Goal: Information Seeking & Learning: Learn about a topic

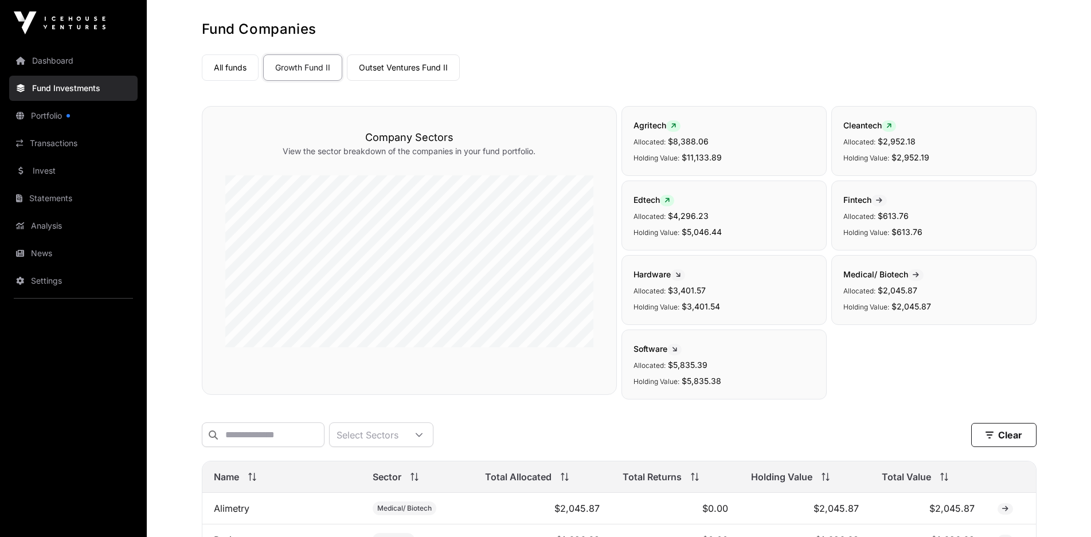
scroll to position [33, 0]
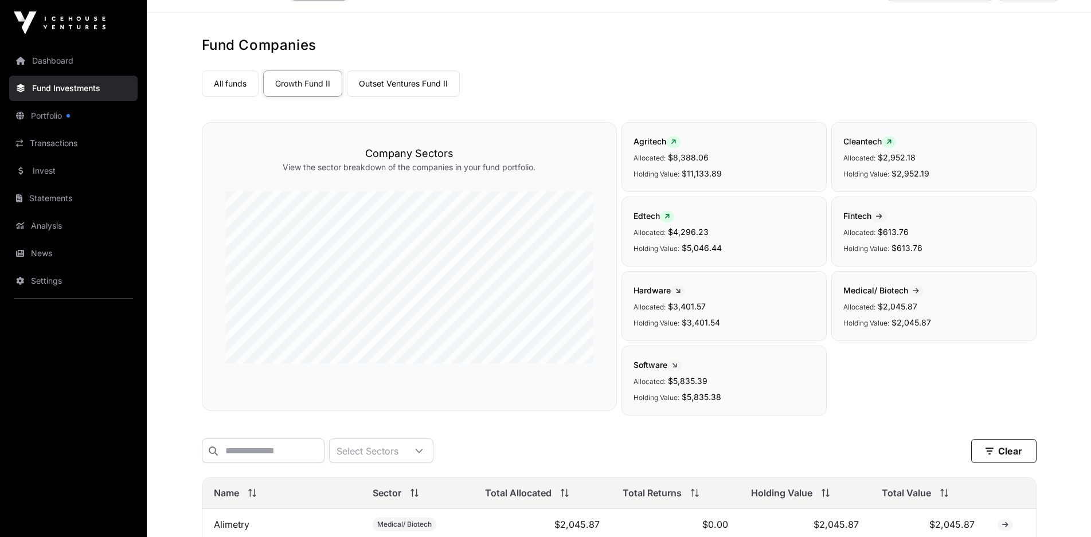
click at [237, 81] on link "All funds" at bounding box center [230, 84] width 57 height 26
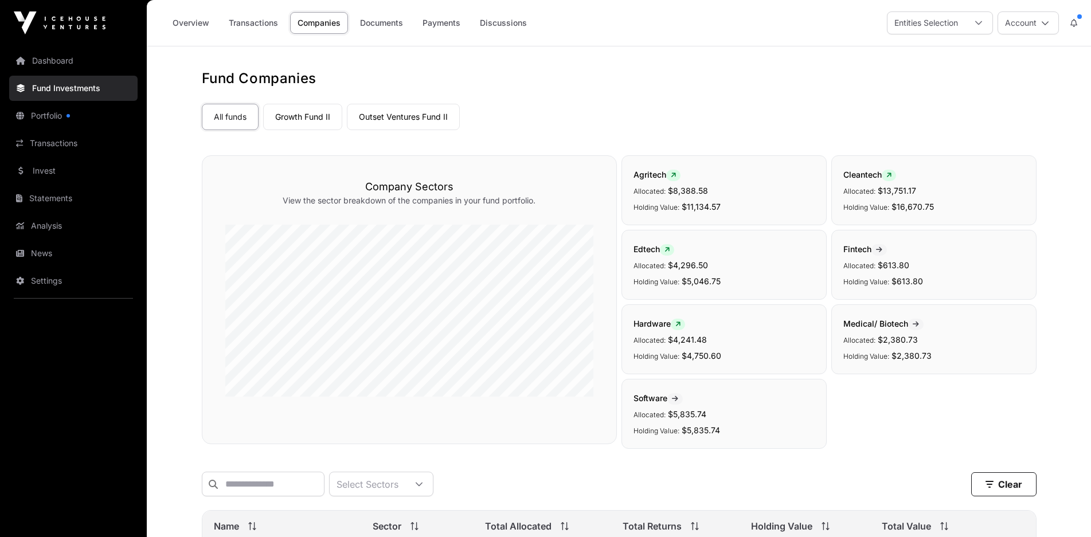
click at [72, 65] on link "Dashboard" at bounding box center [73, 60] width 128 height 25
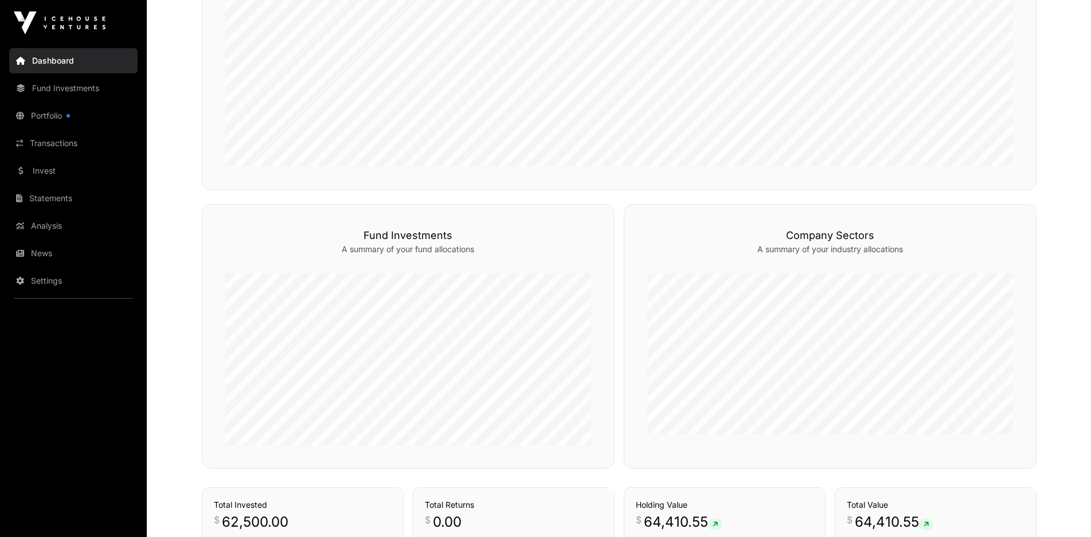
scroll to position [716, 0]
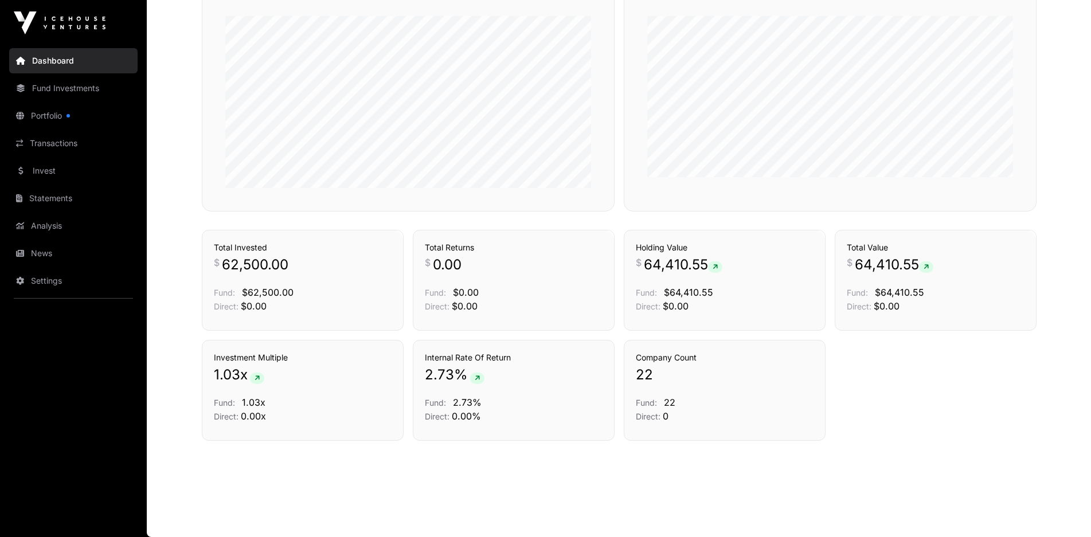
click at [63, 261] on link "News" at bounding box center [73, 253] width 128 height 25
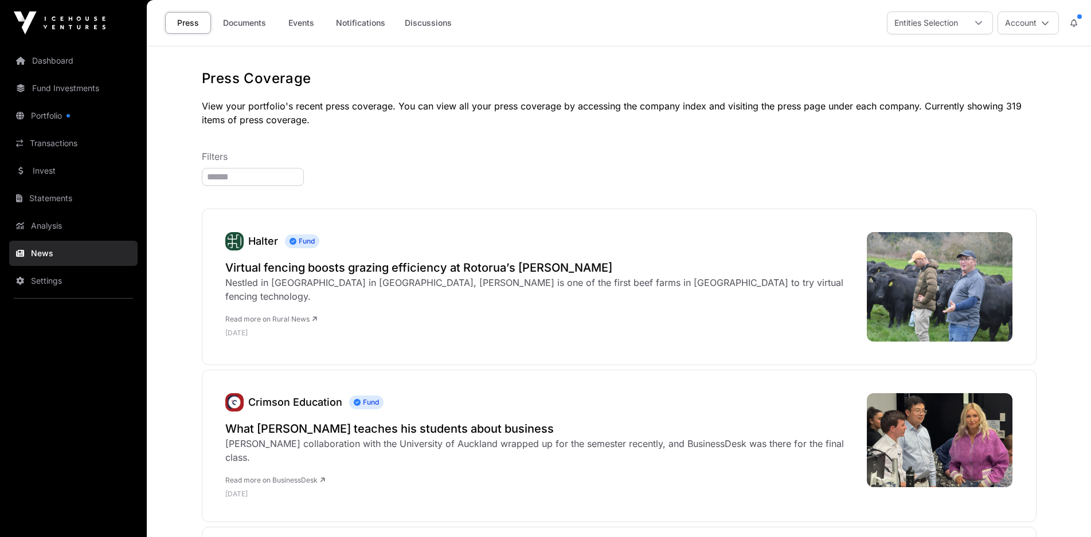
click at [107, 221] on link "Analysis" at bounding box center [73, 225] width 128 height 25
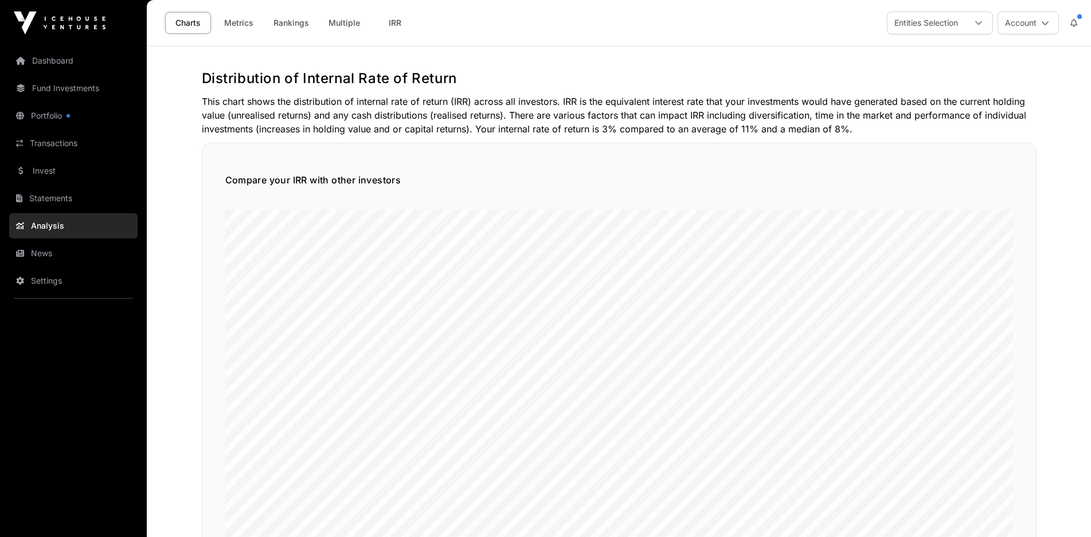
click at [102, 198] on link "Statements" at bounding box center [73, 198] width 128 height 25
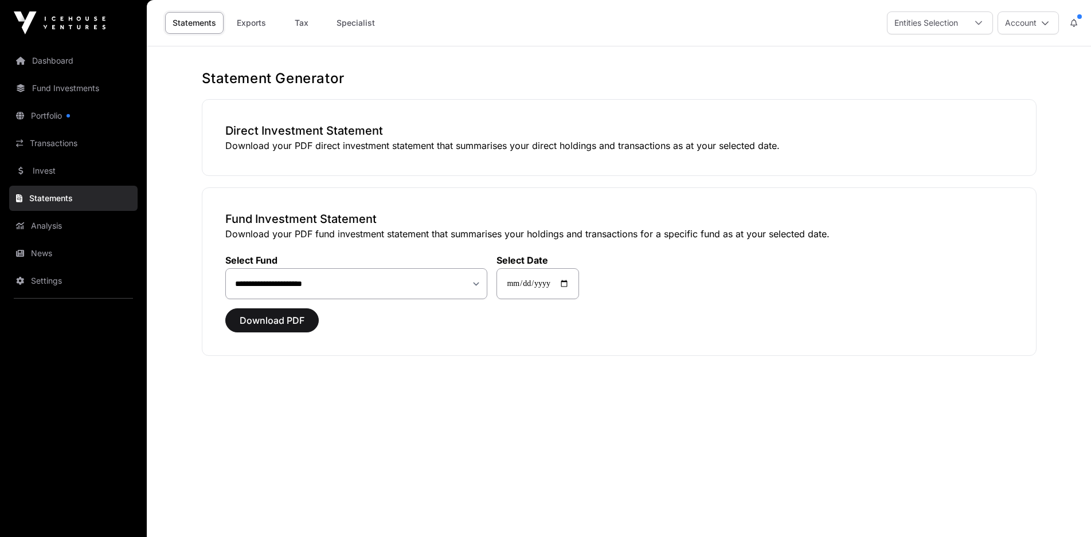
click at [87, 61] on link "Dashboard" at bounding box center [73, 60] width 128 height 25
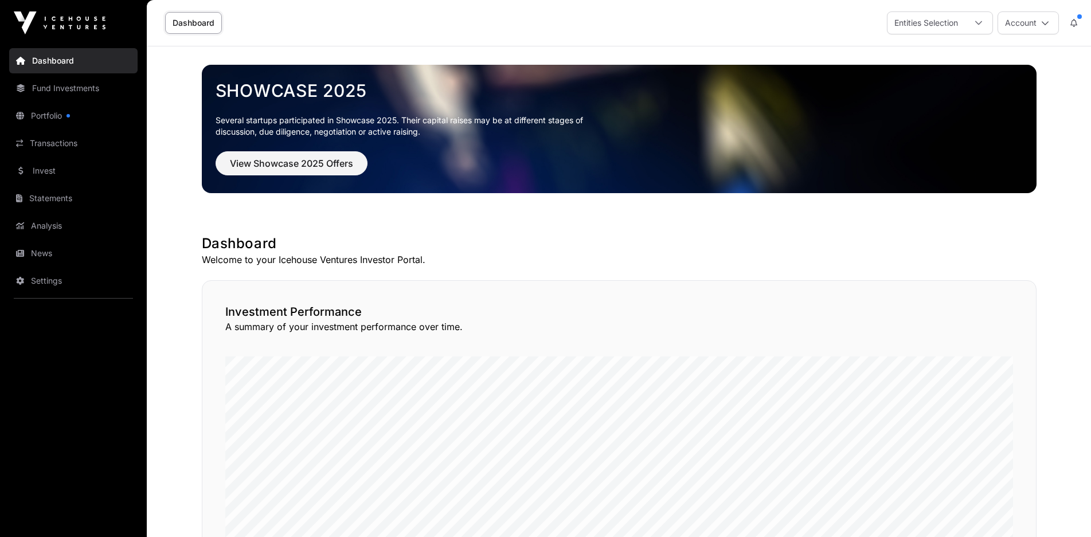
click at [980, 21] on icon at bounding box center [979, 23] width 8 height 8
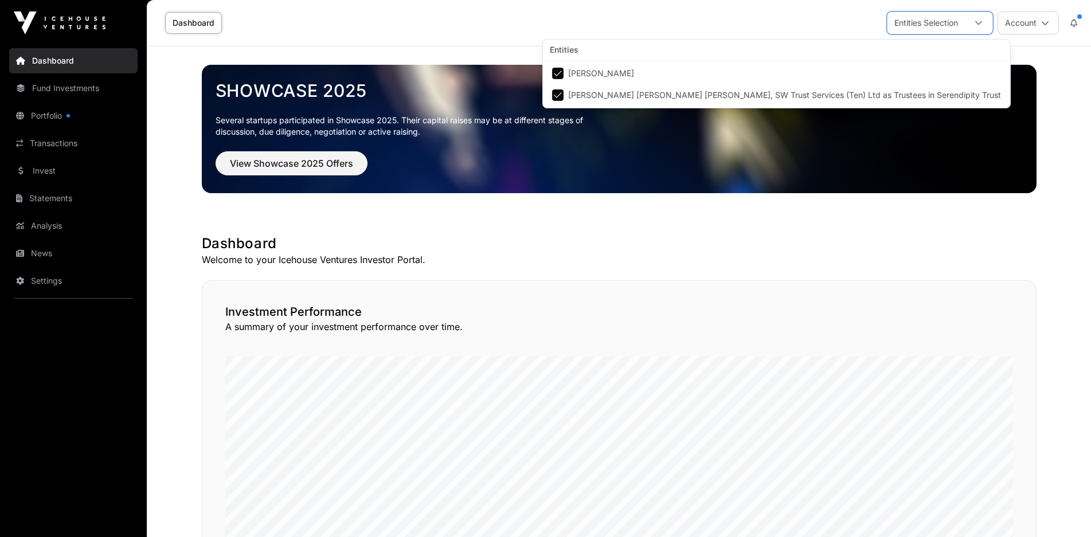
scroll to position [12, 7]
drag, startPoint x: 664, startPoint y: 194, endPoint x: 656, endPoint y: 194, distance: 7.5
click at [662, 194] on div "Showcase 2025 Several startups participated in Showcase 2025. Their capital rai…" at bounding box center [619, 128] width 835 height 165
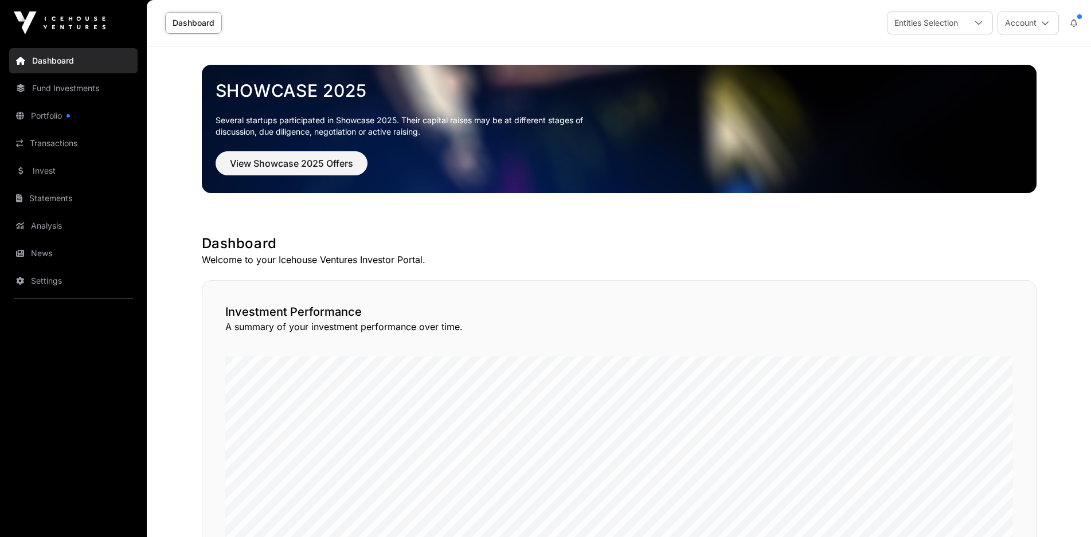
click at [77, 174] on link "Invest" at bounding box center [73, 170] width 128 height 25
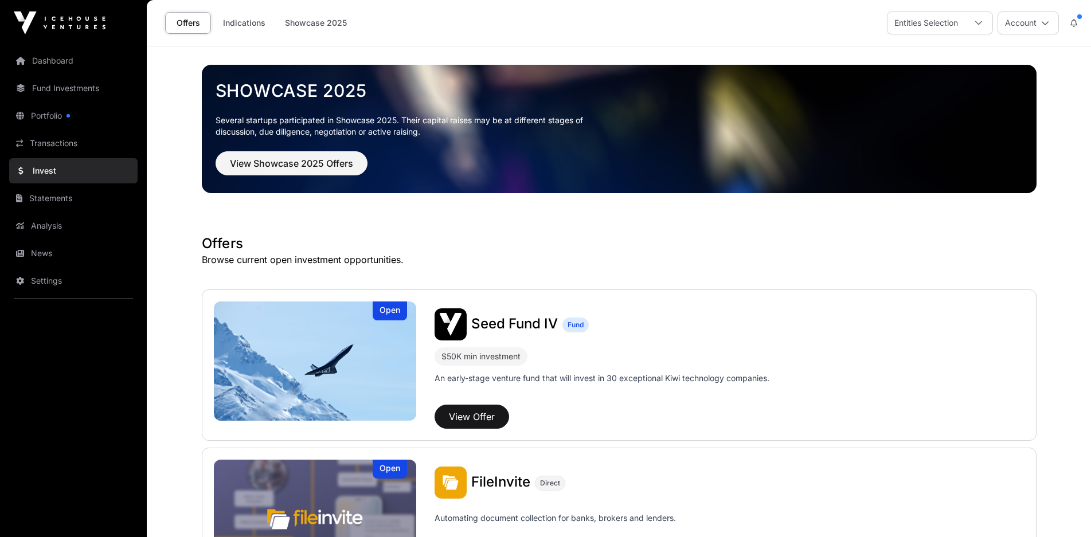
click at [92, 89] on link "Fund Investments" at bounding box center [73, 88] width 128 height 25
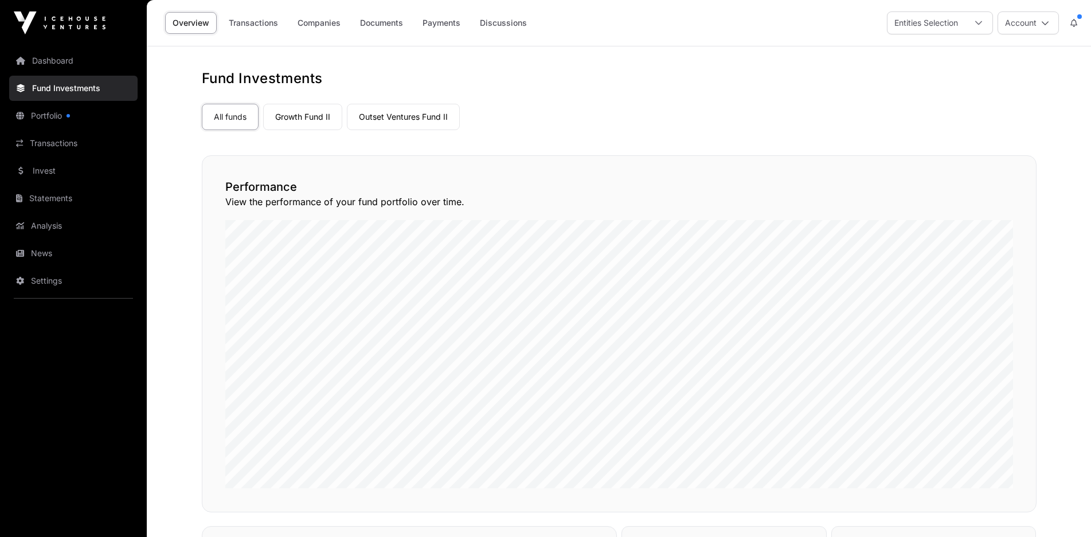
click at [98, 22] on img at bounding box center [60, 22] width 92 height 23
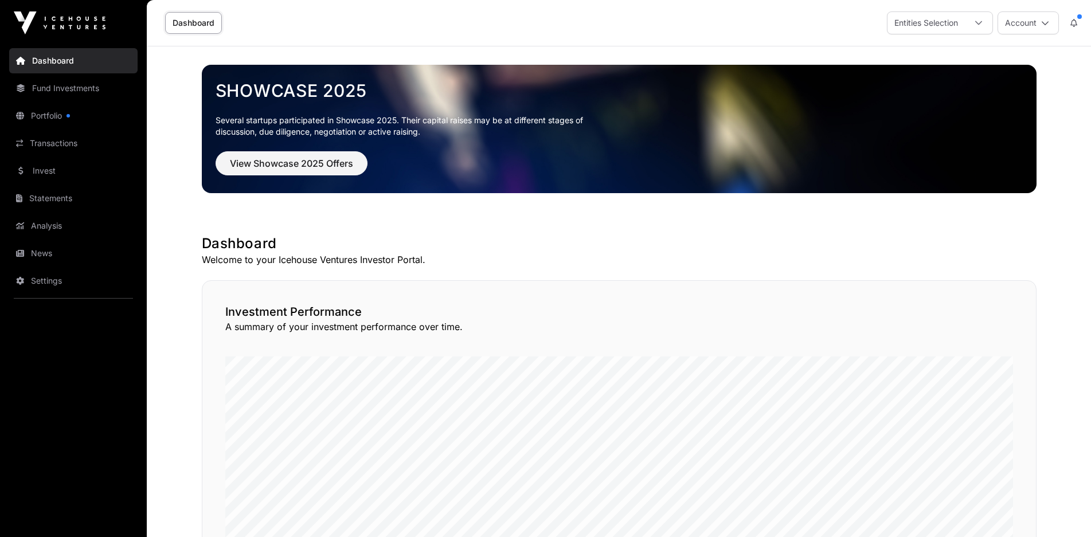
click at [98, 22] on img at bounding box center [60, 22] width 92 height 23
click at [183, 21] on link "Dashboard" at bounding box center [193, 23] width 57 height 22
click at [272, 168] on span "View Showcase 2025 Offers" at bounding box center [291, 164] width 123 height 14
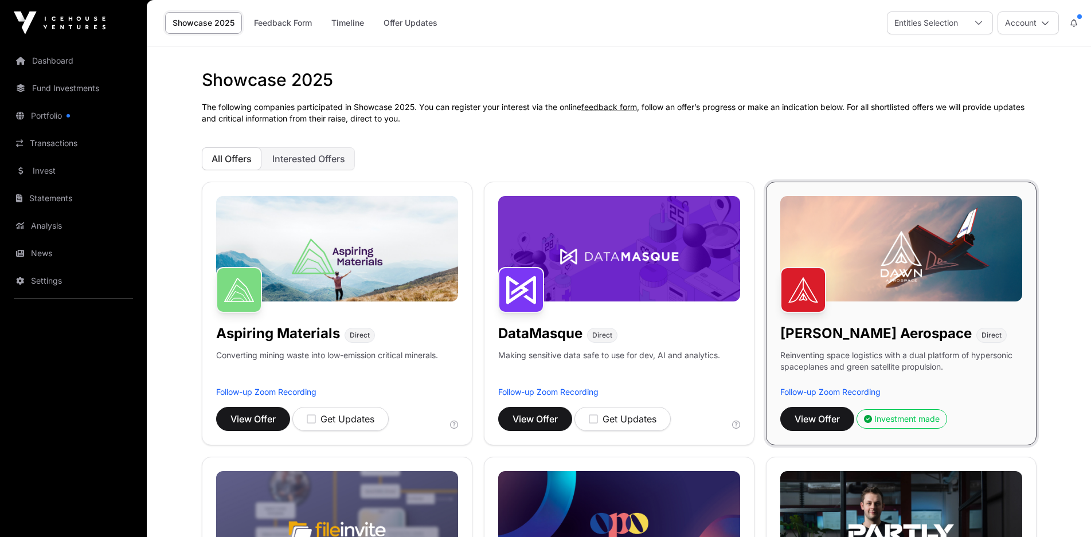
click at [66, 166] on link "Invest" at bounding box center [73, 170] width 128 height 25
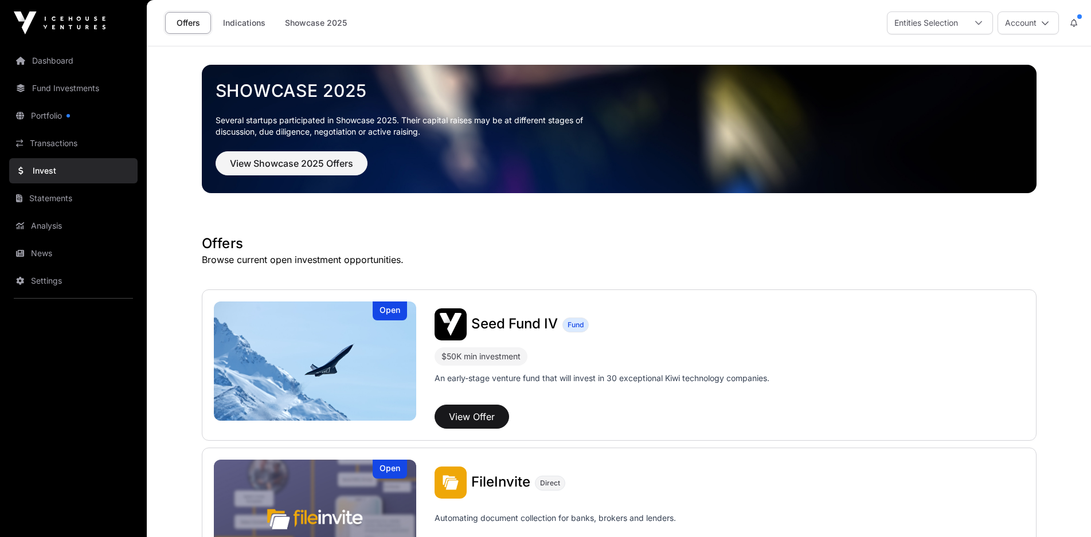
click at [28, 15] on img at bounding box center [60, 22] width 92 height 23
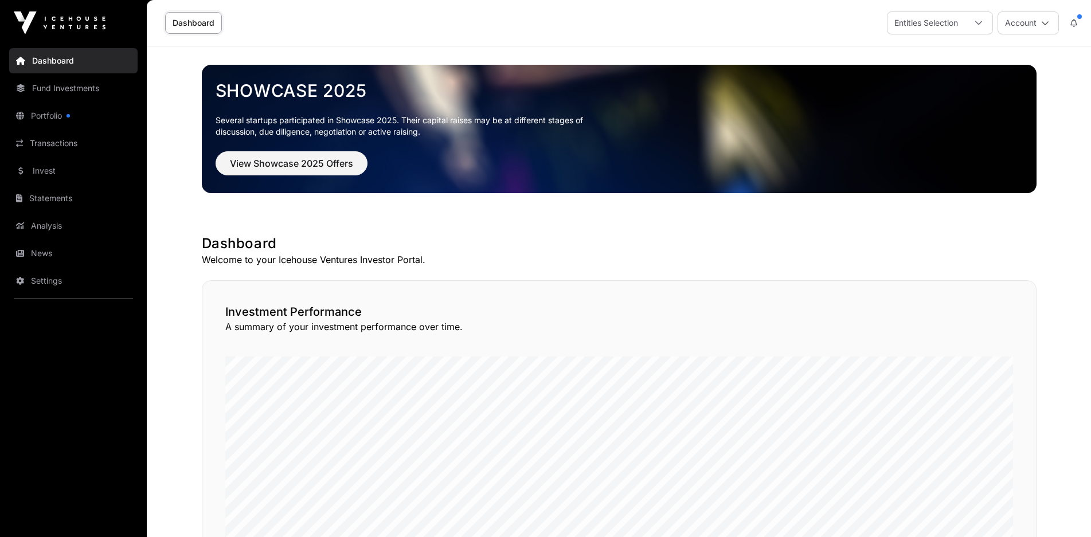
click at [38, 65] on link "Dashboard" at bounding box center [73, 60] width 128 height 25
click at [64, 114] on link "Portfolio" at bounding box center [73, 115] width 128 height 25
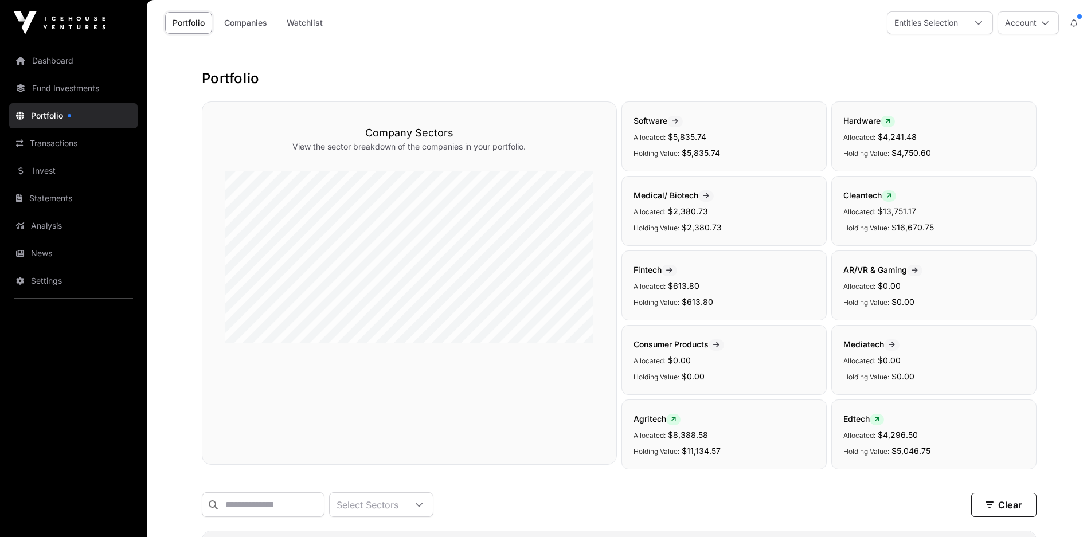
click at [254, 24] on link "Companies" at bounding box center [246, 23] width 58 height 22
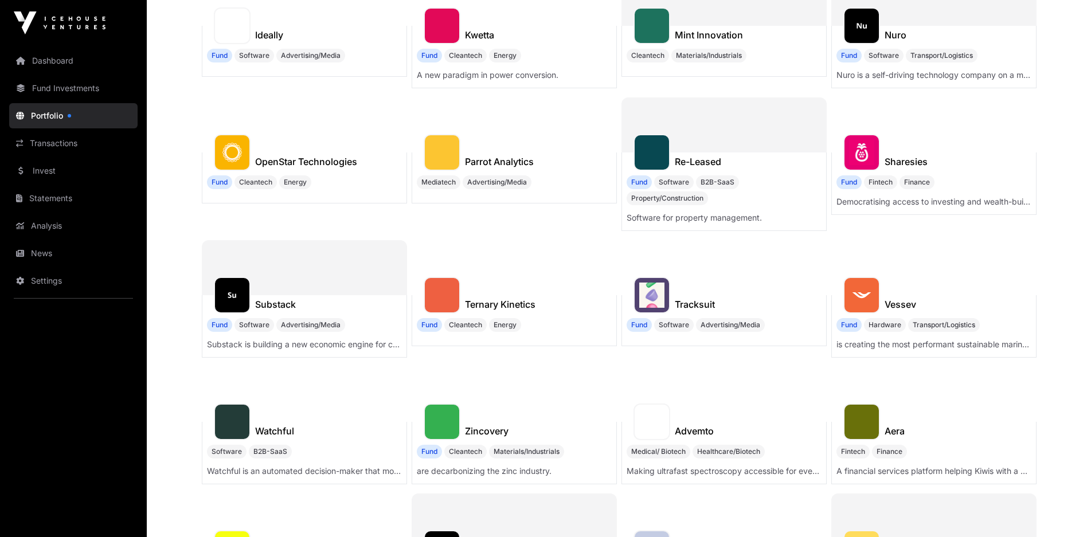
scroll to position [229, 0]
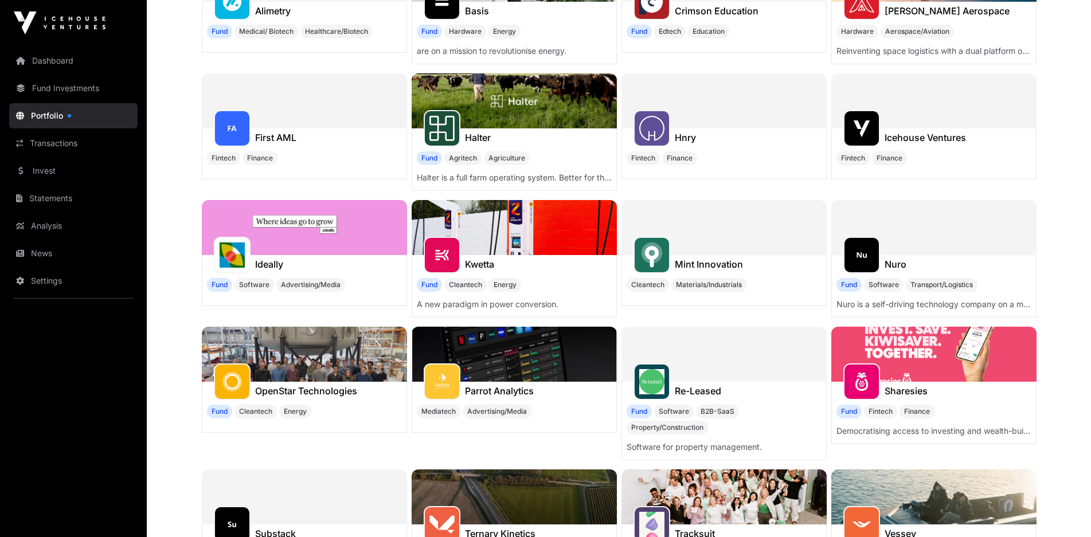
click at [684, 135] on h1 "Hnry" at bounding box center [685, 138] width 21 height 14
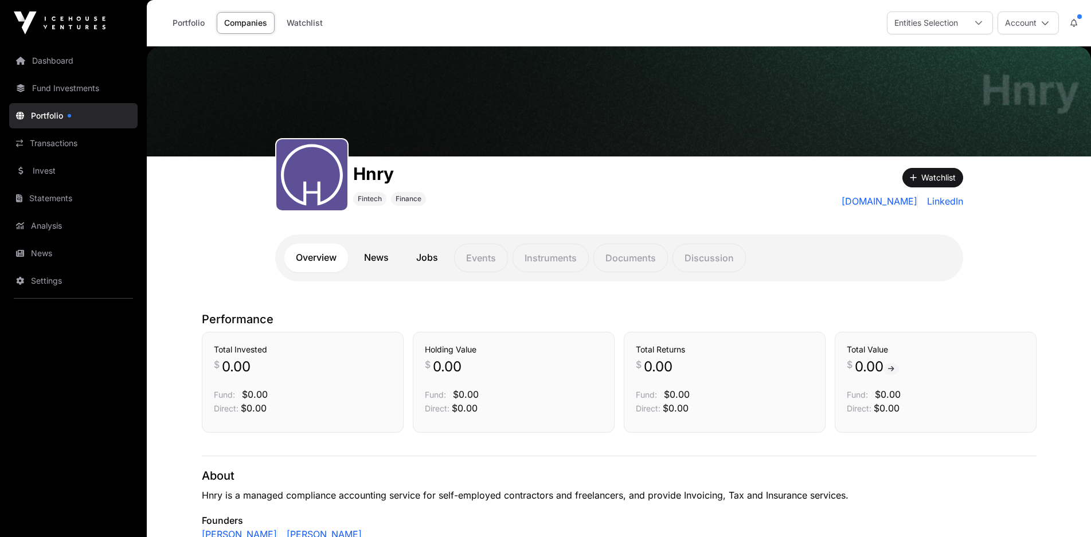
click at [377, 259] on link "News" at bounding box center [377, 258] width 48 height 29
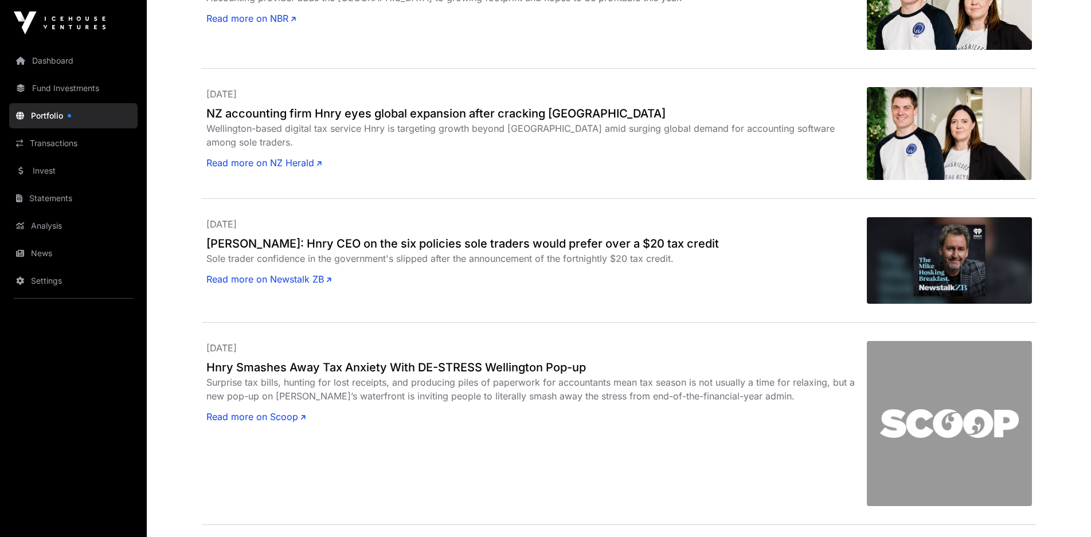
scroll to position [918, 0]
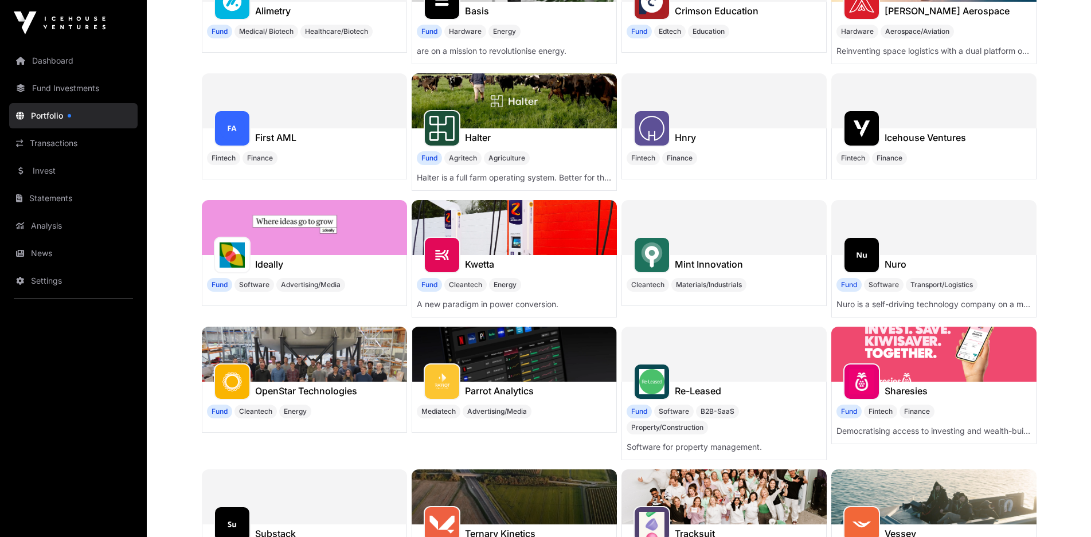
scroll to position [459, 0]
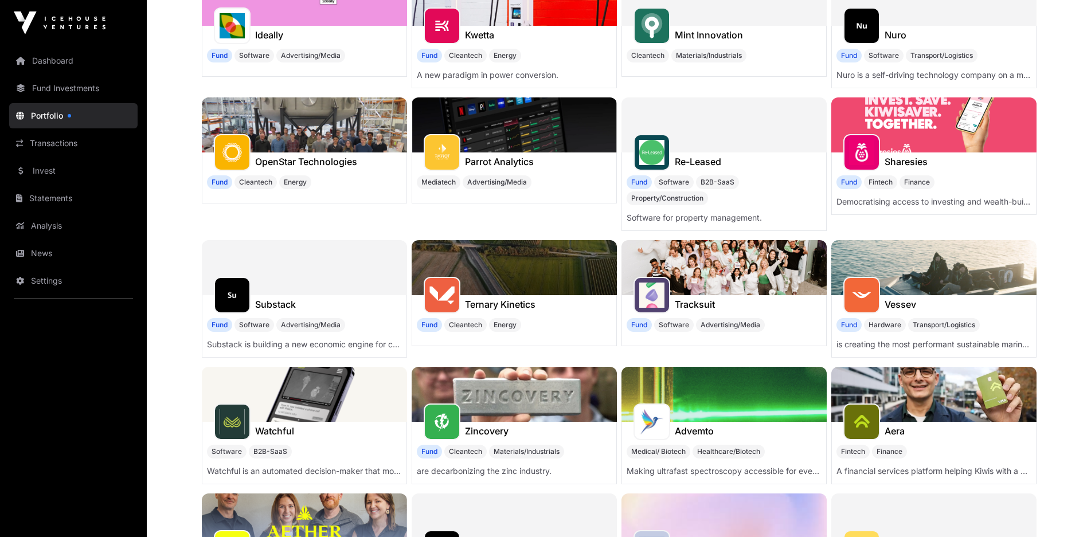
click at [492, 275] on img at bounding box center [514, 267] width 205 height 55
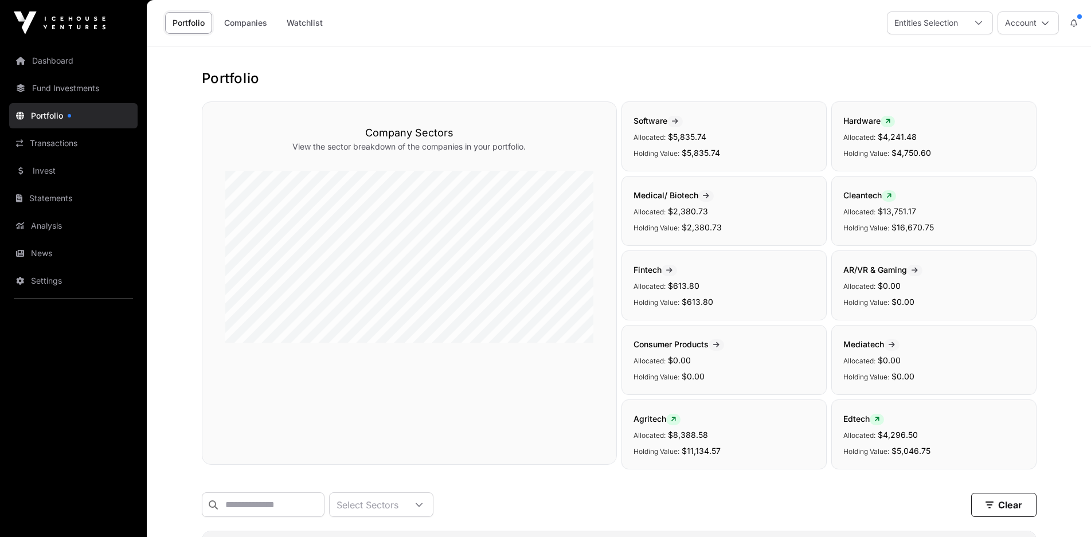
scroll to position [459, 0]
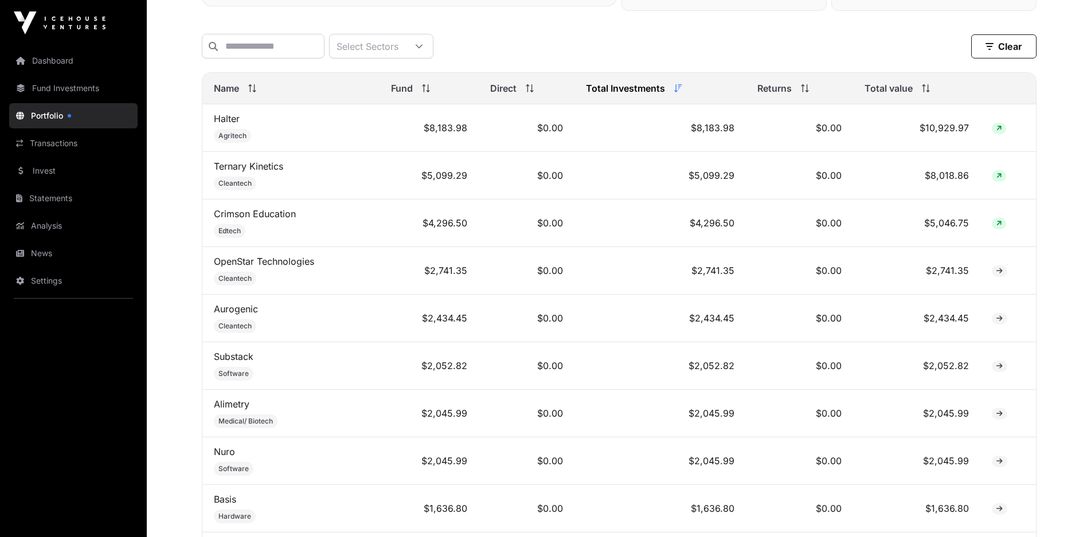
click at [281, 267] on link "OpenStar Technologies" at bounding box center [264, 261] width 100 height 11
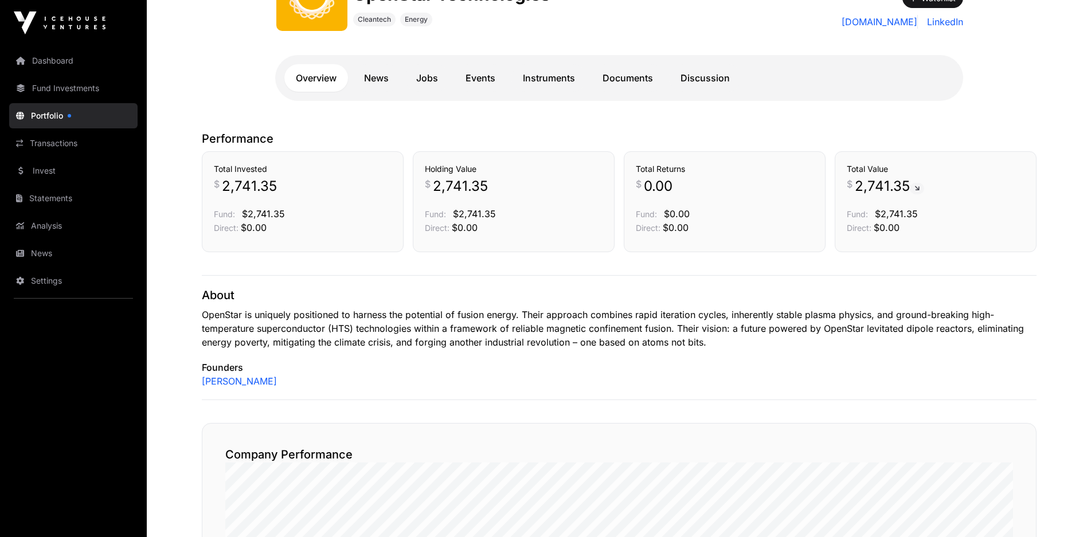
scroll to position [229, 0]
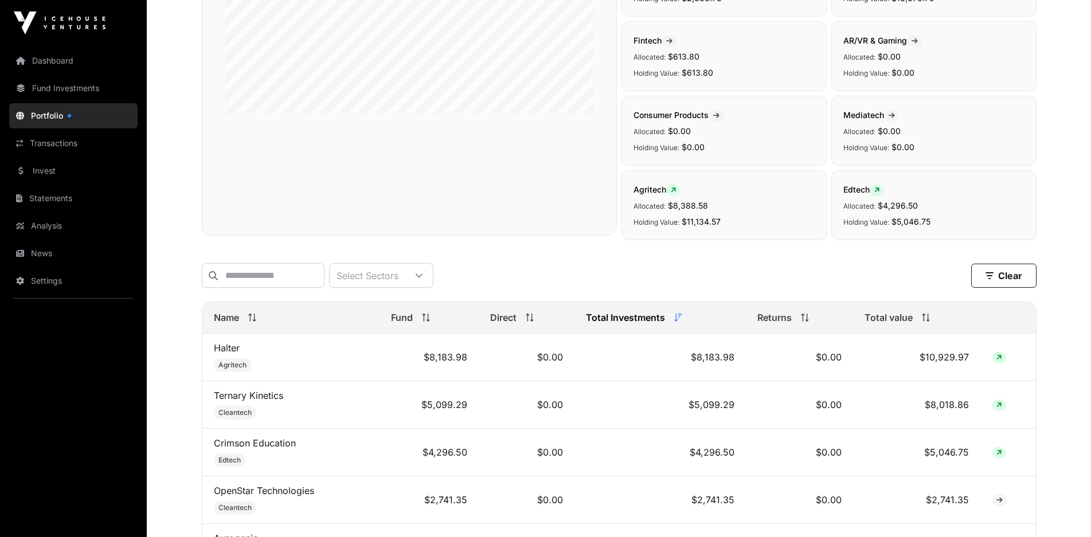
scroll to position [459, 0]
